Goal: Task Accomplishment & Management: Complete application form

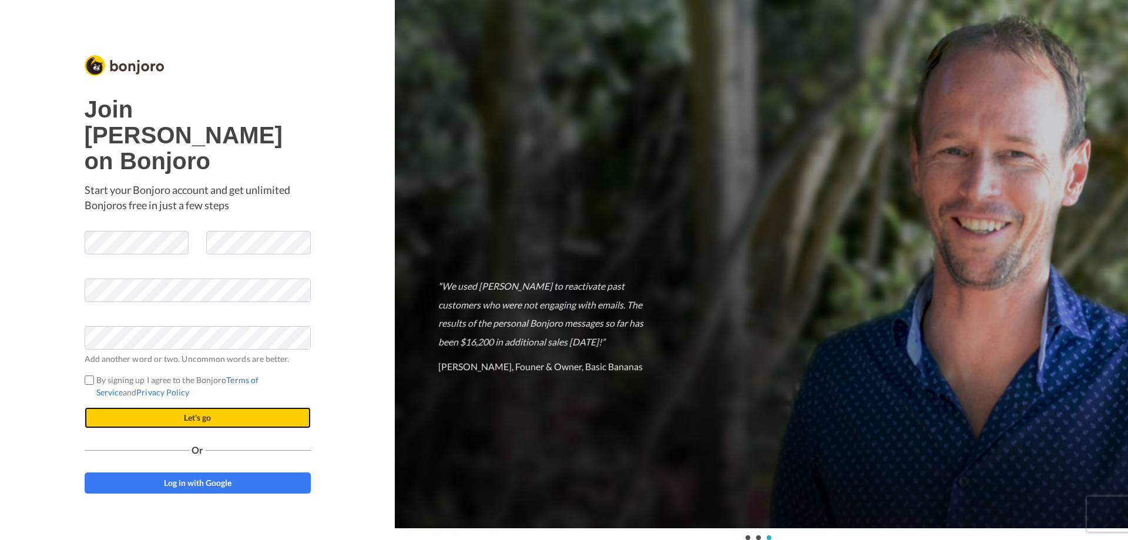
click at [204, 407] on button "Let's go" at bounding box center [198, 417] width 226 height 21
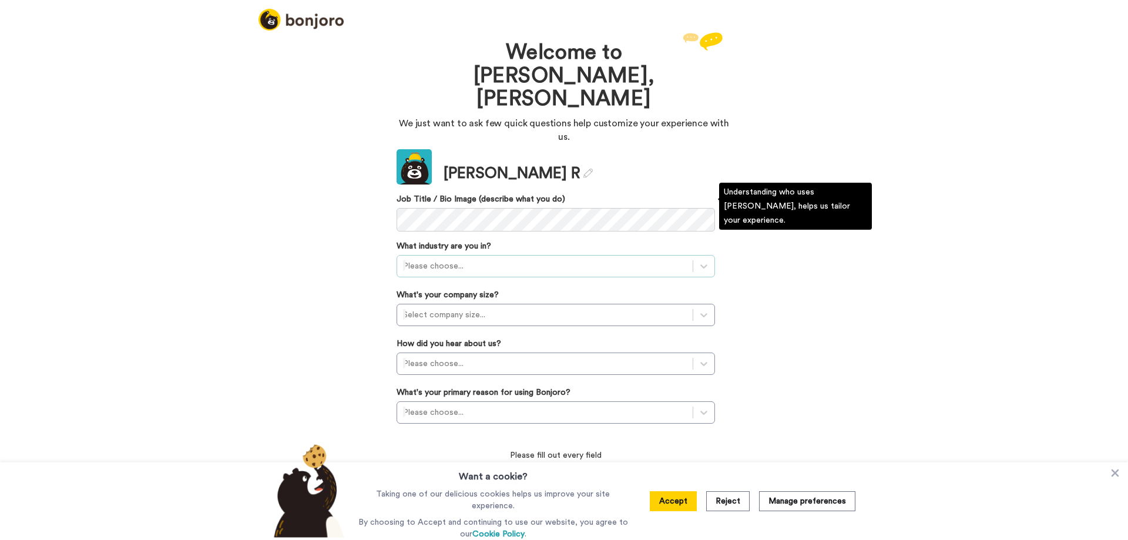
click at [474, 259] on div at bounding box center [545, 266] width 284 height 14
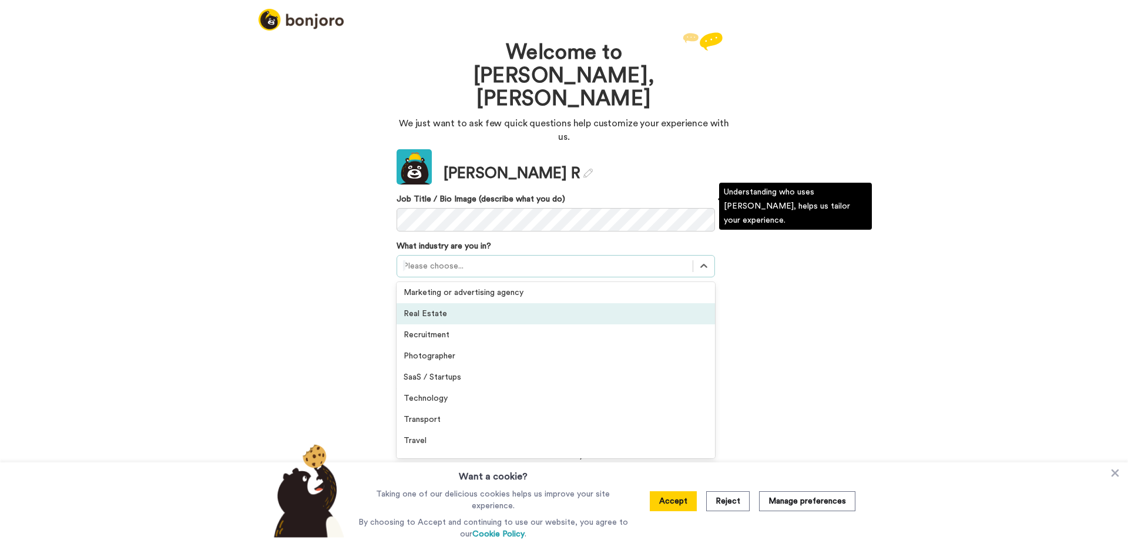
scroll to position [273, 0]
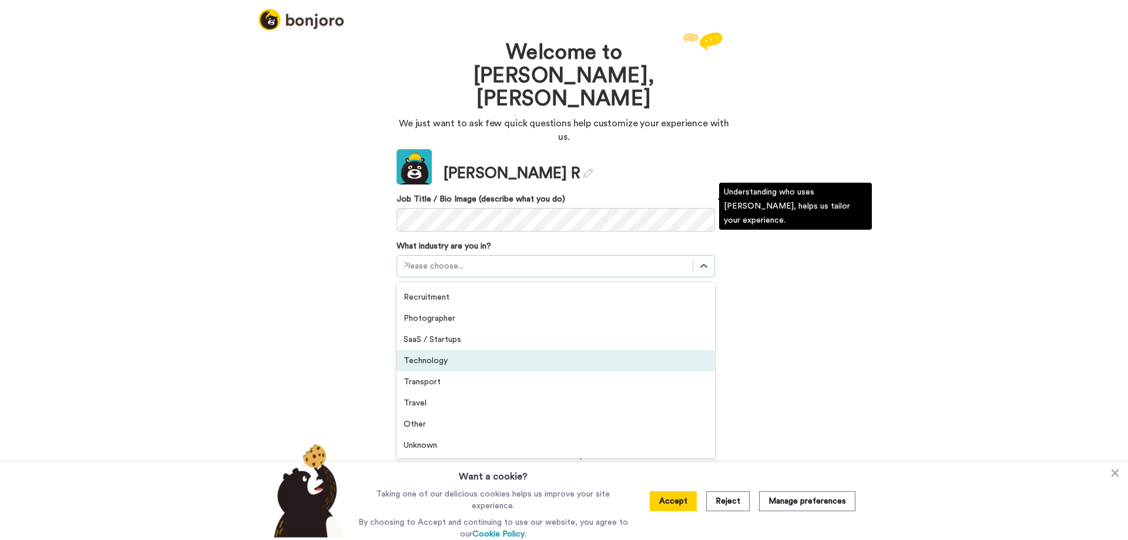
click at [441, 350] on div "Technology" at bounding box center [556, 360] width 318 height 21
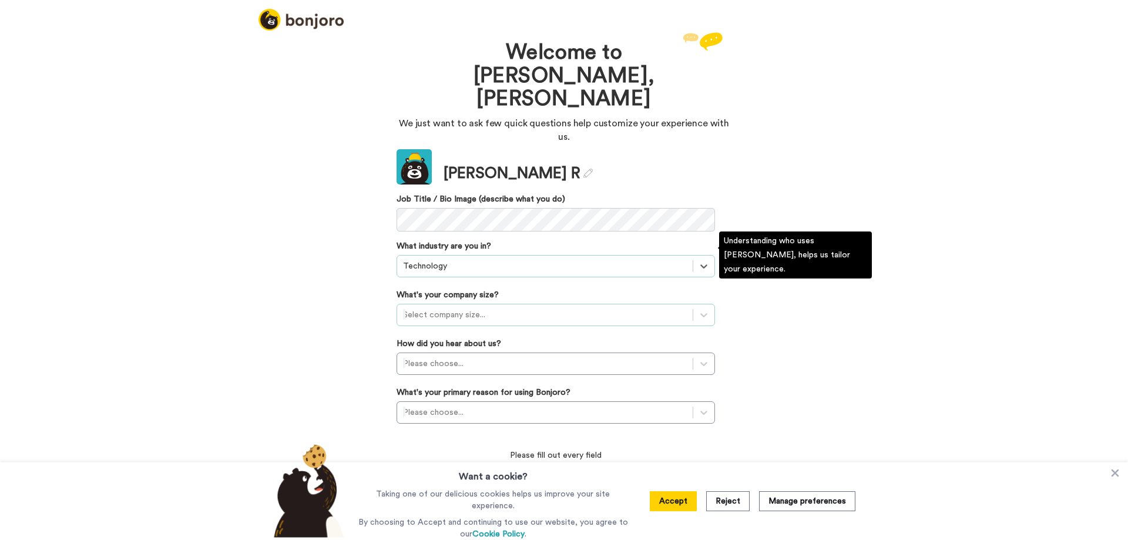
click at [455, 308] on div at bounding box center [545, 315] width 284 height 14
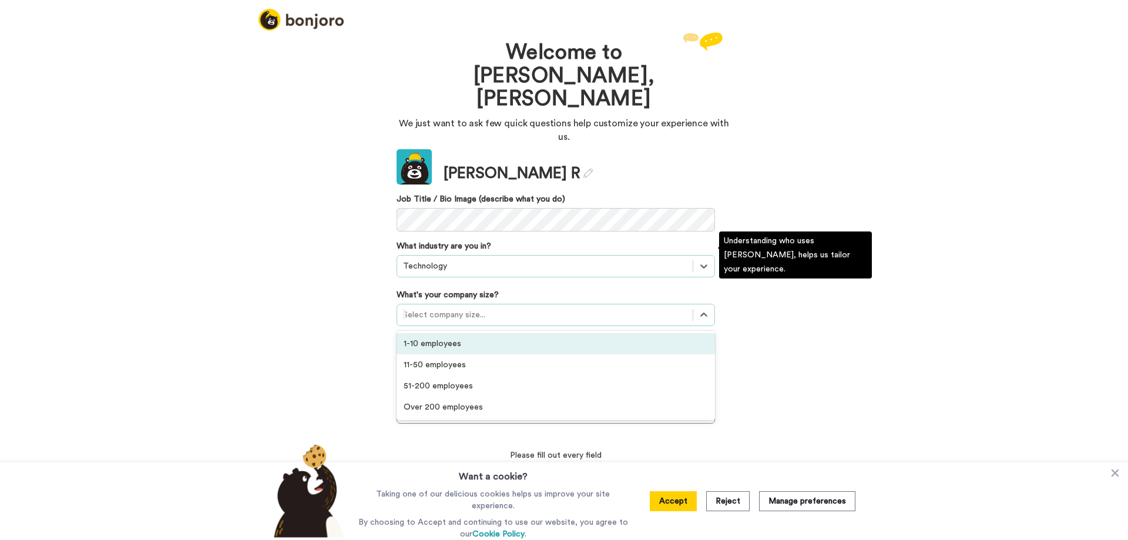
click at [444, 333] on div "1-10 employees" at bounding box center [556, 343] width 318 height 21
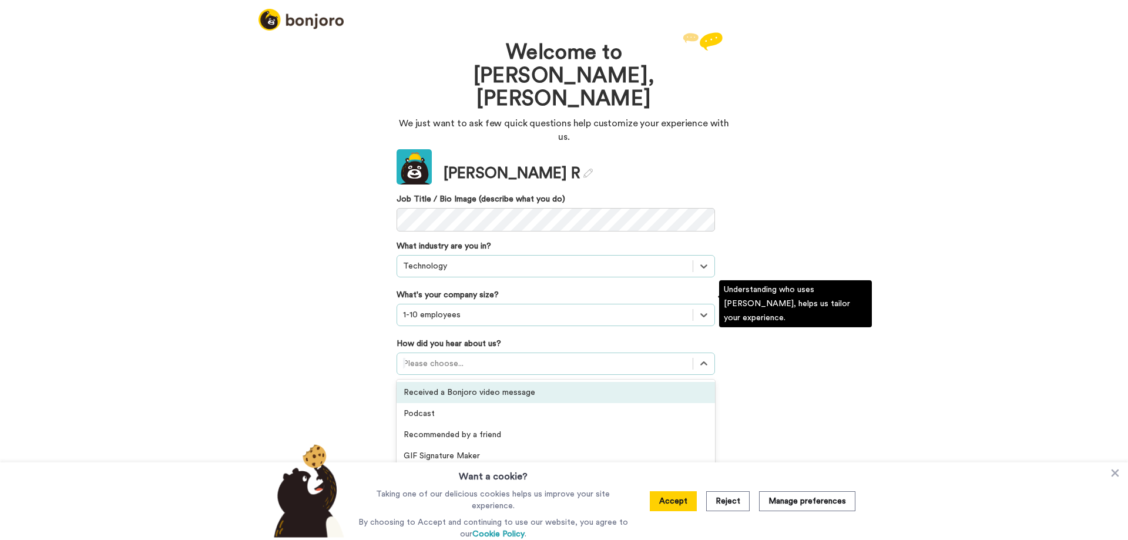
click at [491, 357] on div at bounding box center [545, 364] width 284 height 14
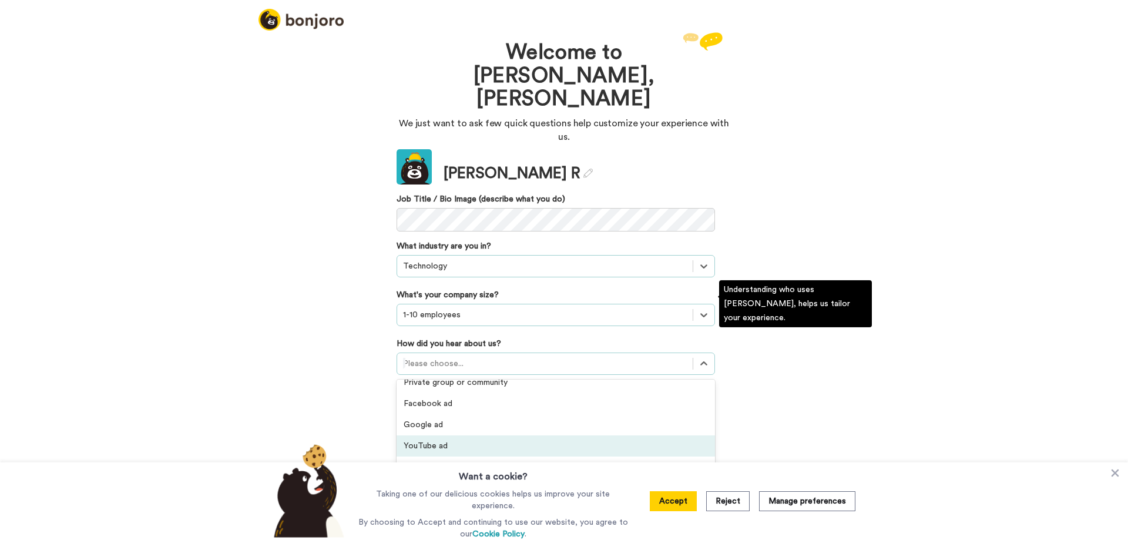
scroll to position [251, 0]
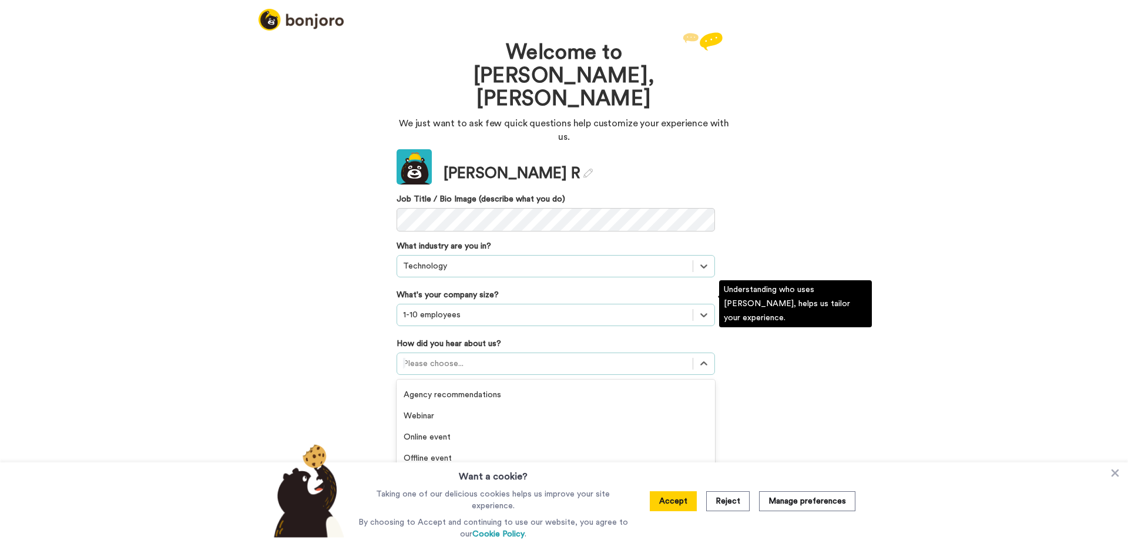
click at [515, 469] on div "Invited by a colleague" at bounding box center [556, 479] width 318 height 21
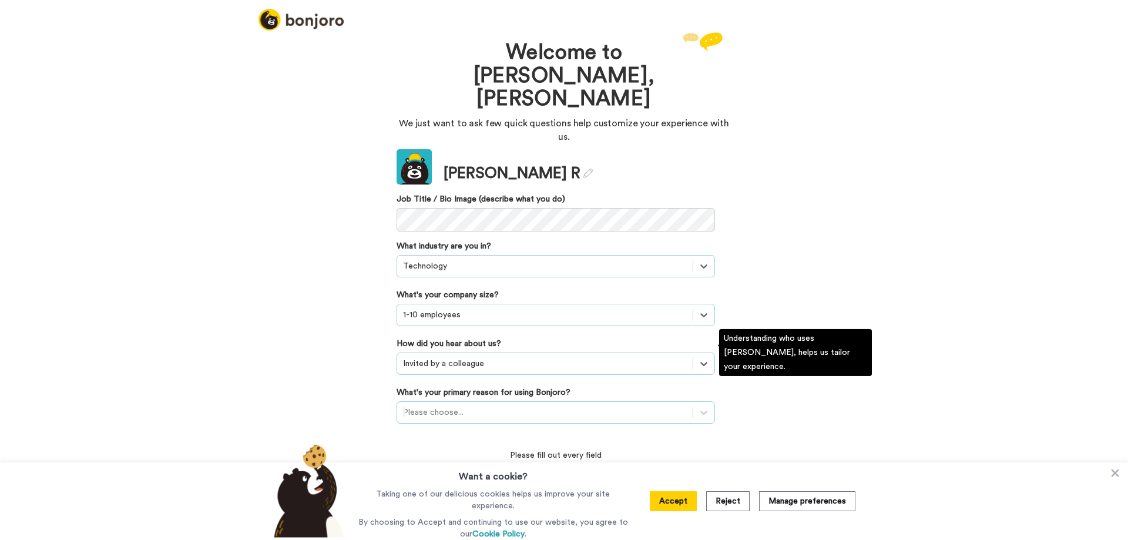
click at [499, 405] on div at bounding box center [545, 412] width 284 height 14
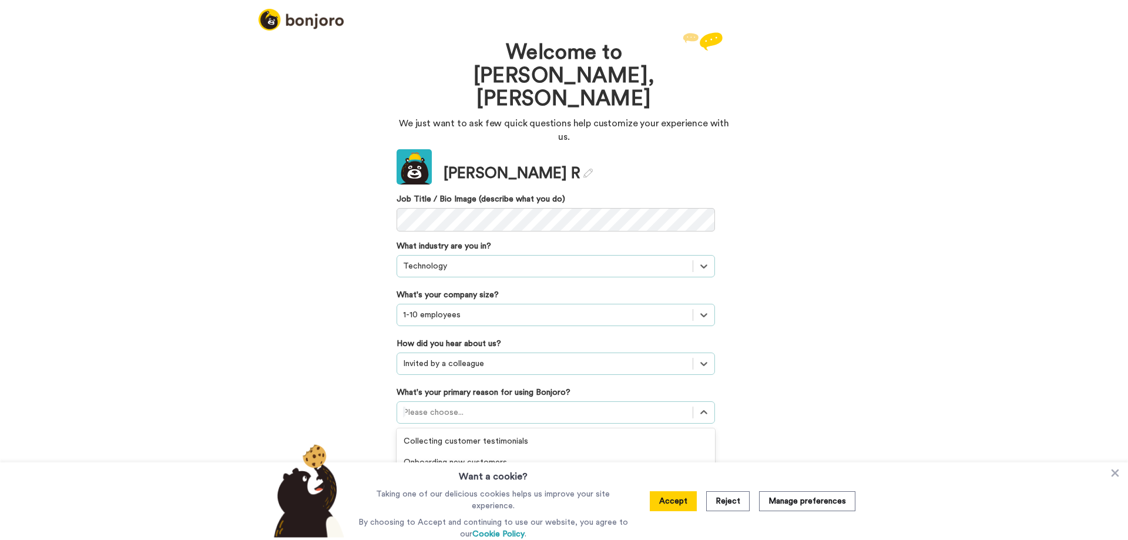
click at [827, 354] on div "Welcome to Bonjoro, Ana We just want to ask few quick questions help customize …" at bounding box center [564, 284] width 1128 height 511
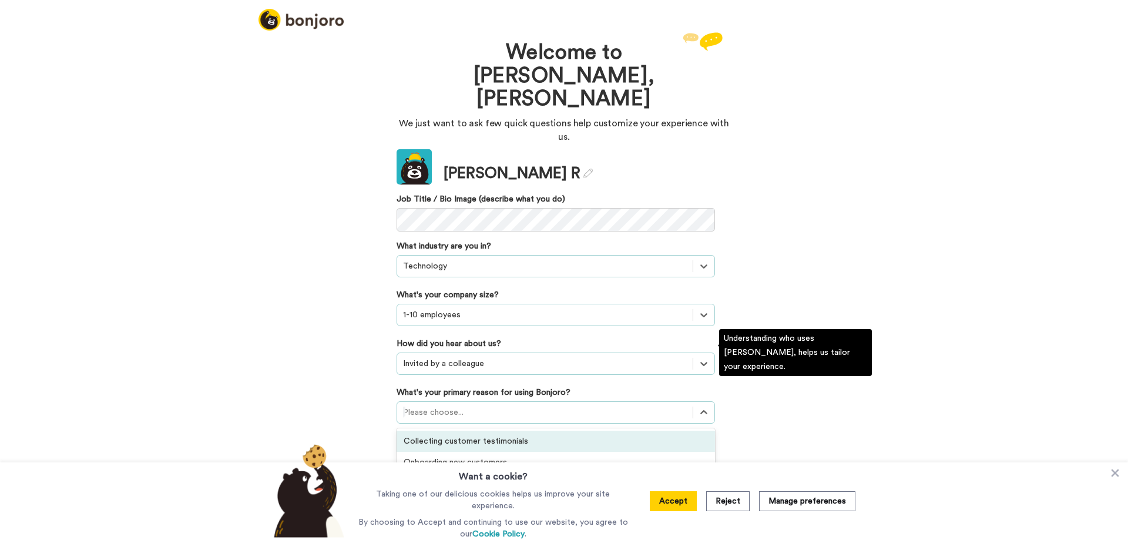
click at [485, 405] on div at bounding box center [545, 412] width 284 height 14
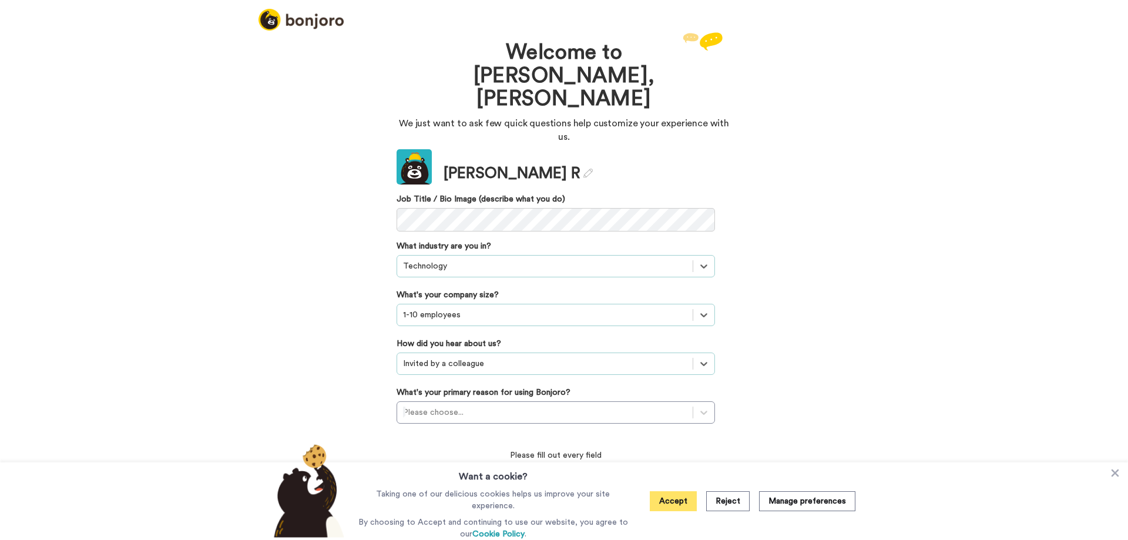
click at [684, 510] on button "Accept" at bounding box center [673, 501] width 47 height 20
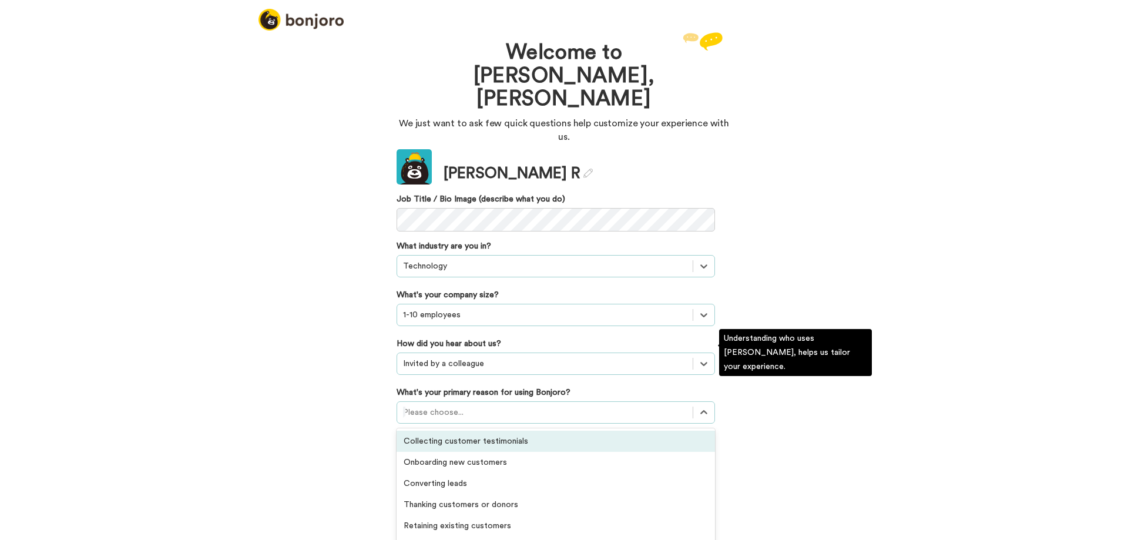
click at [627, 405] on div at bounding box center [545, 412] width 284 height 14
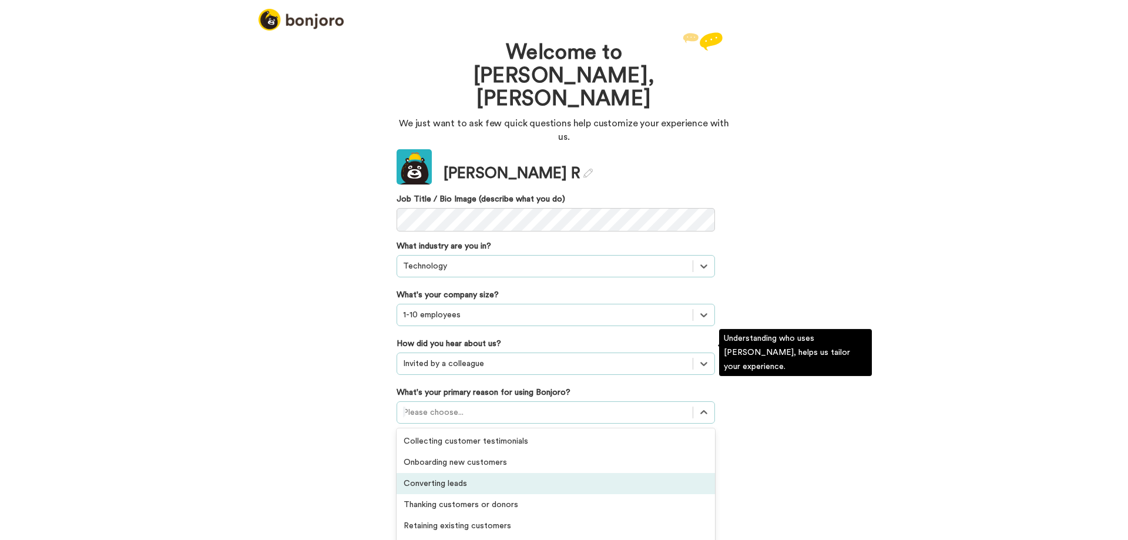
click at [489, 473] on div "Converting leads" at bounding box center [556, 483] width 318 height 21
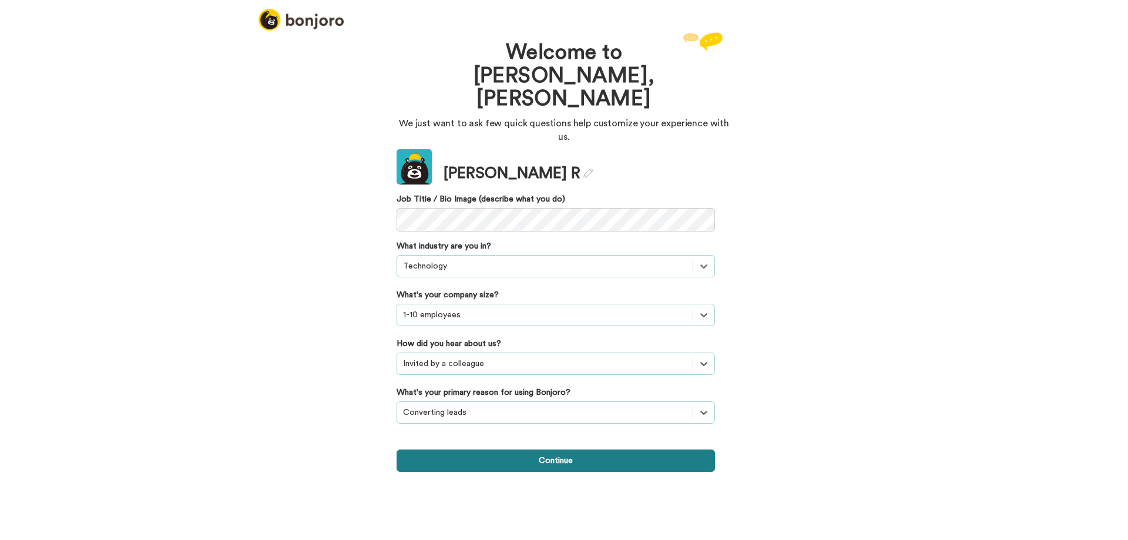
click at [590, 449] on button "Continue" at bounding box center [556, 460] width 318 height 22
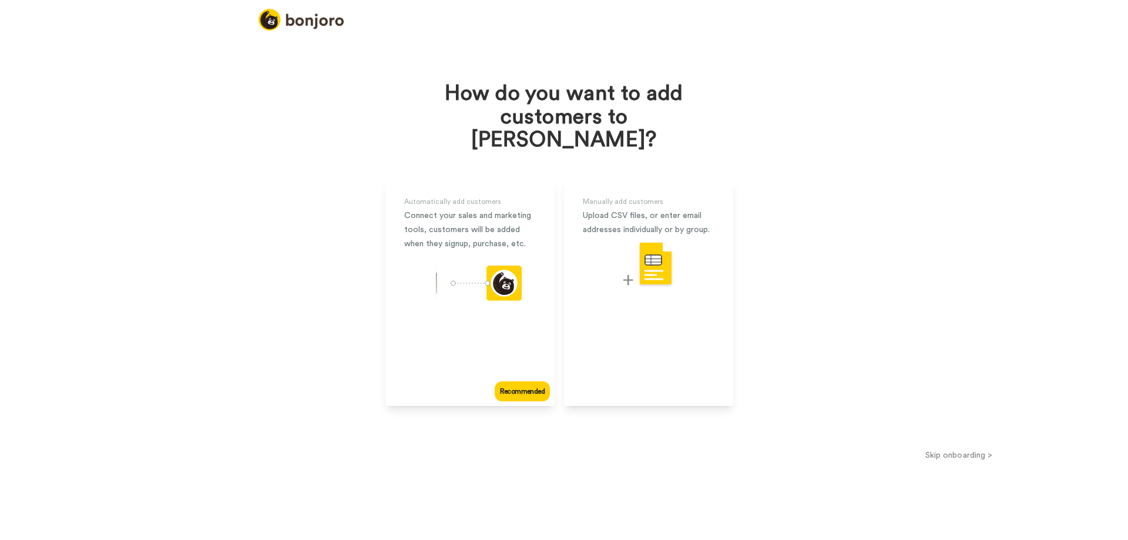
click at [954, 449] on button "Skip onboarding >" at bounding box center [959, 455] width 338 height 12
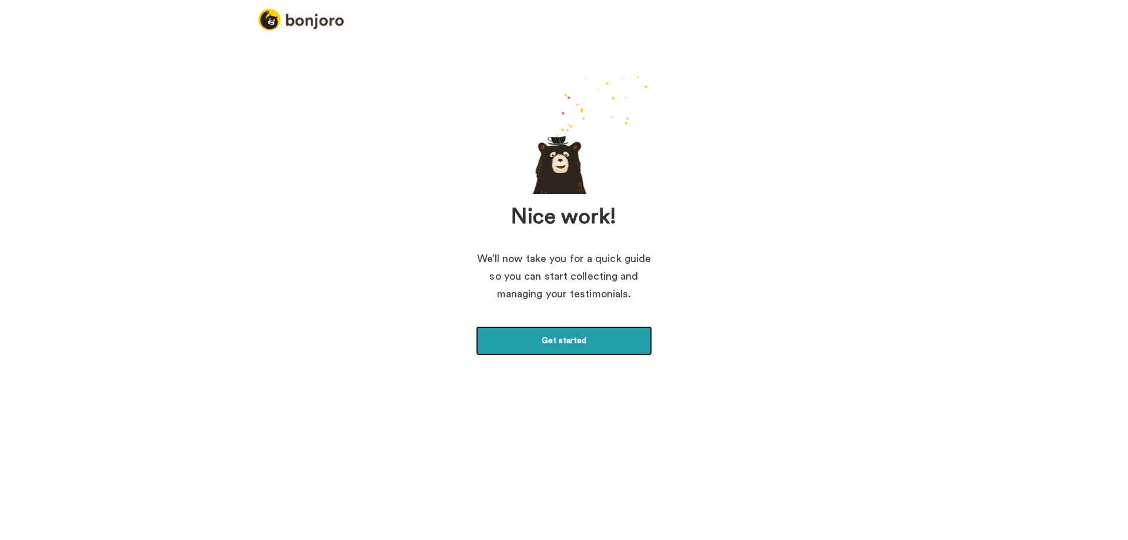
click at [585, 342] on link "Get started" at bounding box center [564, 340] width 176 height 29
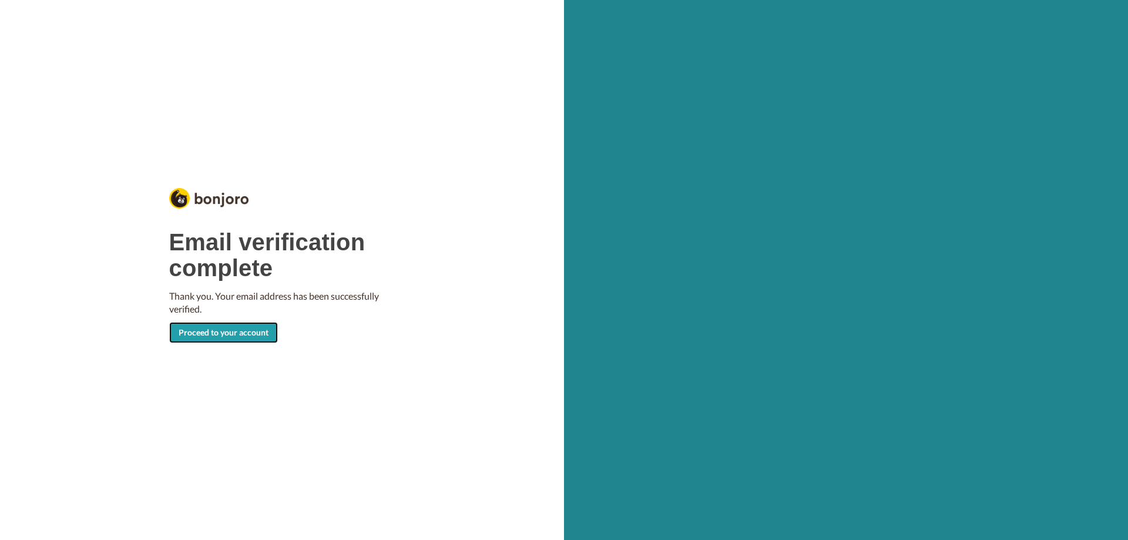
click at [240, 326] on link "Proceed to your account" at bounding box center [223, 332] width 109 height 21
